Goal: Transaction & Acquisition: Purchase product/service

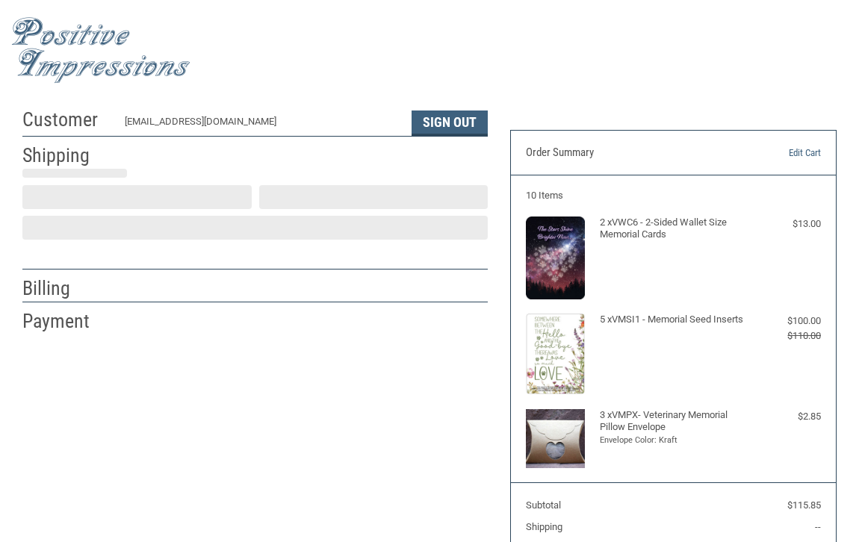
select select "CT"
select select "US"
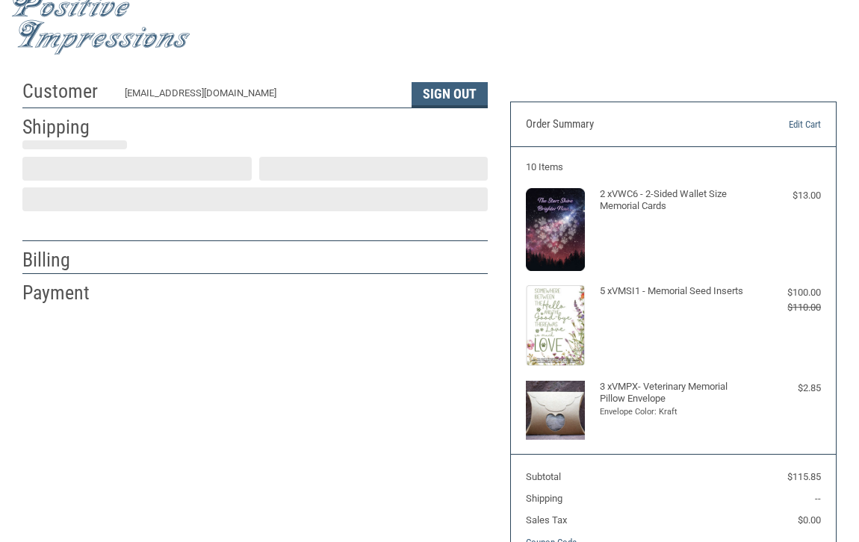
select select "CT"
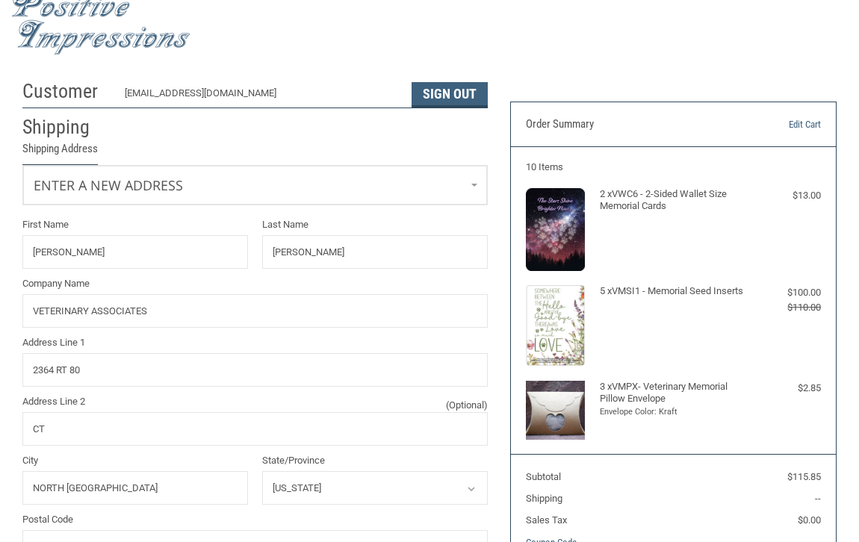
radio input "true"
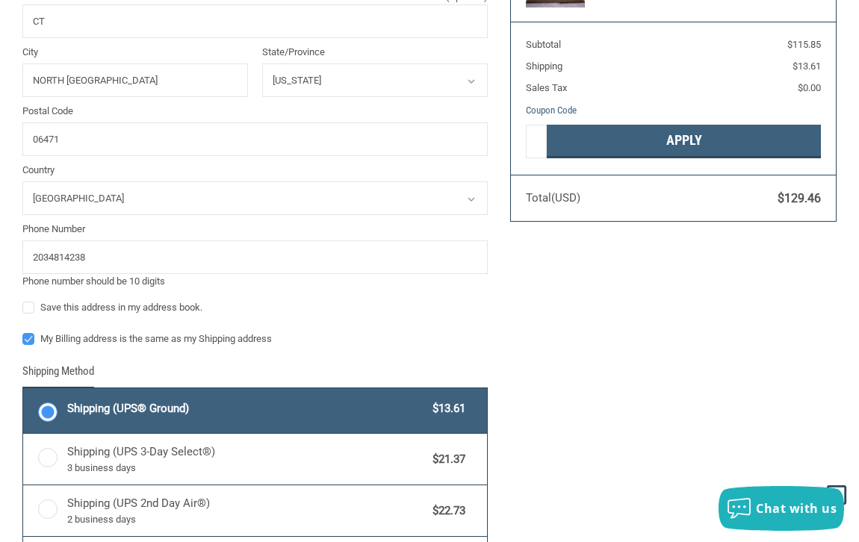
scroll to position [435, 0]
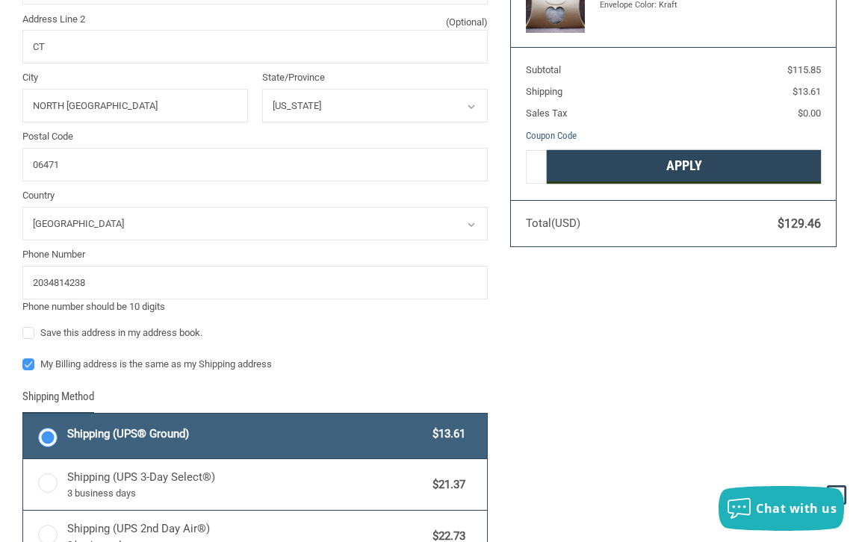
click at [667, 164] on button "Apply" at bounding box center [684, 167] width 275 height 34
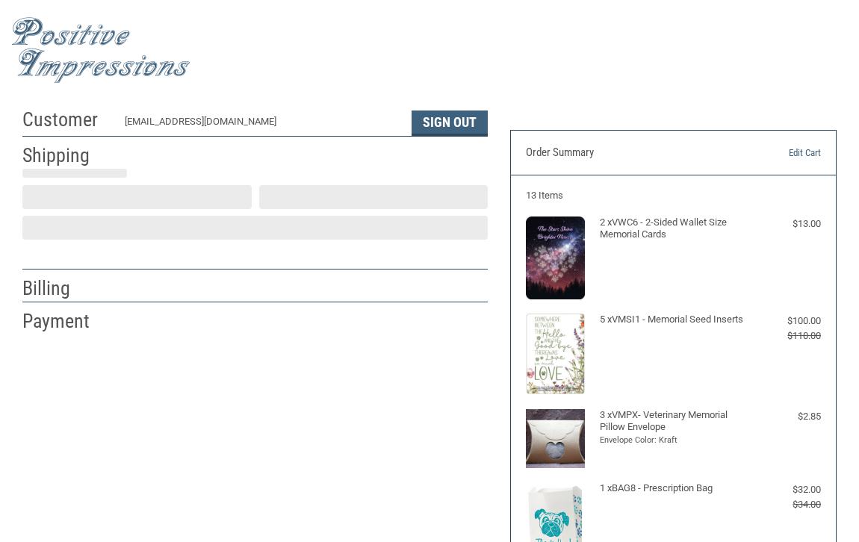
select select "US"
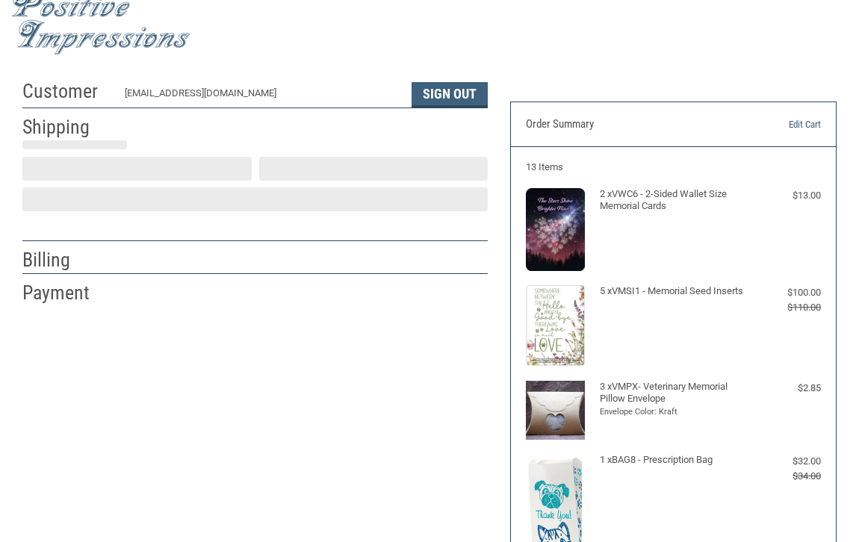
select select "CT"
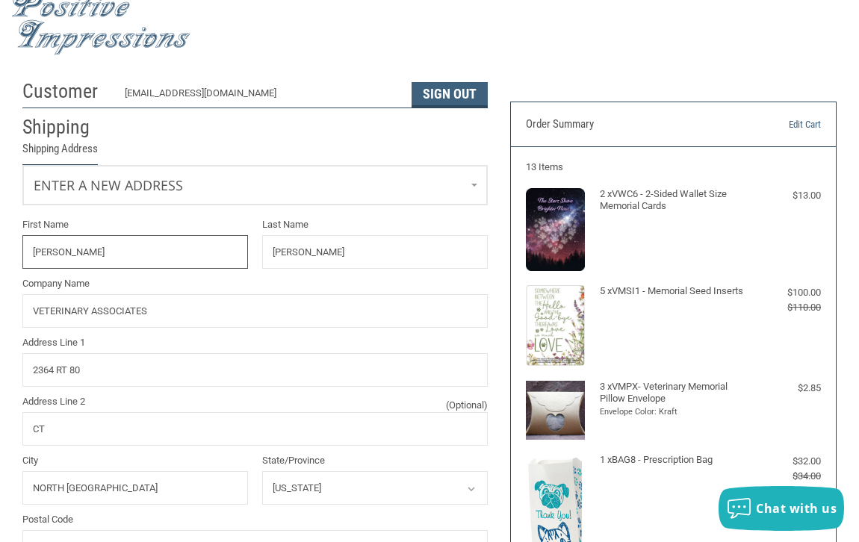
radio input "true"
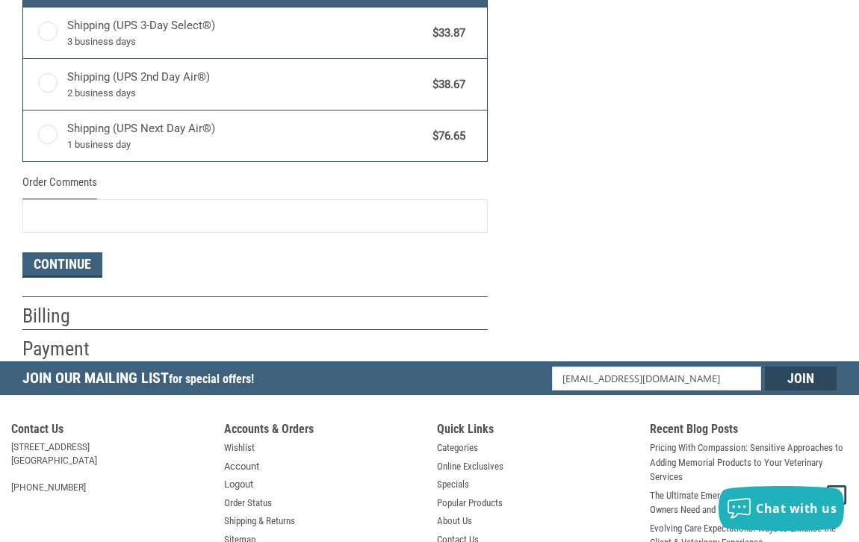
scroll to position [911, 0]
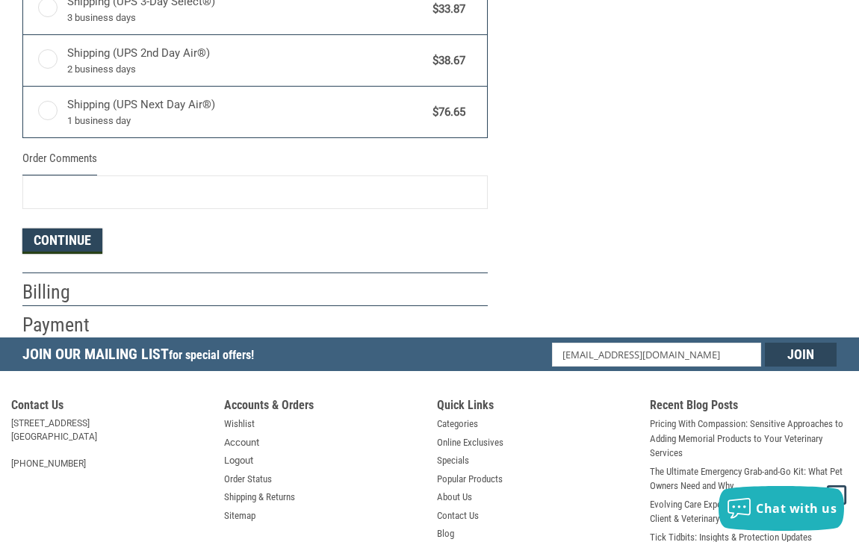
click at [69, 235] on button "Continue" at bounding box center [62, 240] width 80 height 25
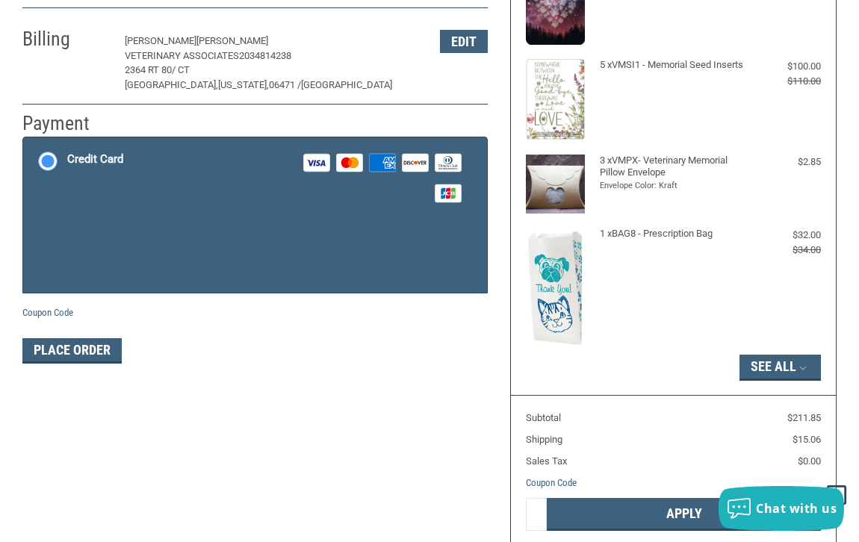
scroll to position [251, 0]
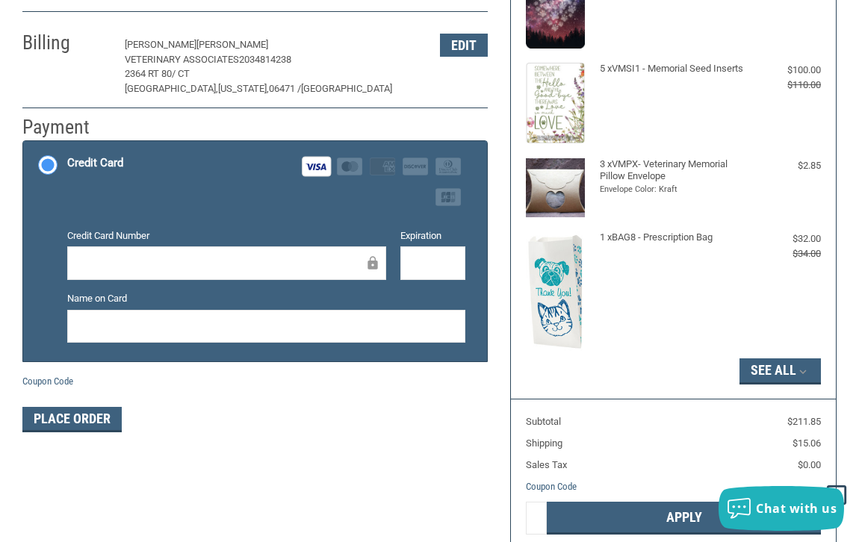
click at [171, 473] on div "Customer [EMAIL_ADDRESS][DOMAIN_NAME] Sign Out Shipping [PERSON_NAME] VETERINAR…" at bounding box center [429, 231] width 859 height 763
click at [69, 416] on button "Place Order" at bounding box center [71, 419] width 99 height 25
